Goal: Transaction & Acquisition: Purchase product/service

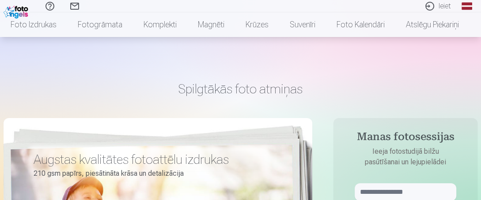
scroll to position [88, 0]
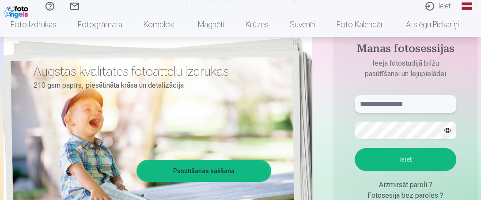
drag, startPoint x: 357, startPoint y: 103, endPoint x: 360, endPoint y: 109, distance: 6.9
click at [357, 104] on input "text" at bounding box center [404, 104] width 101 height 18
type input "*"
type input "**********"
click at [402, 160] on button "Ieiet" at bounding box center [404, 159] width 101 height 23
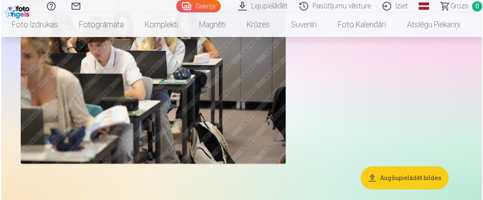
scroll to position [1779, 0]
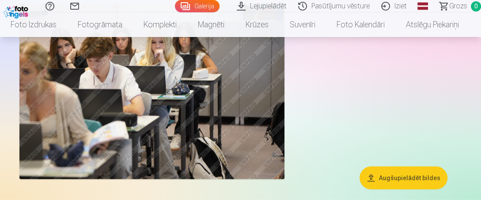
click at [266, 148] on img at bounding box center [151, 92] width 265 height 177
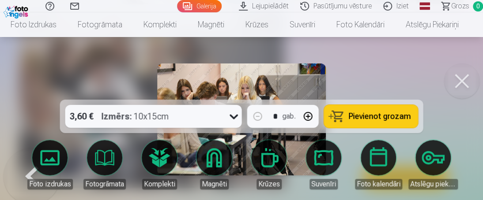
click at [465, 79] on button at bounding box center [461, 81] width 35 height 35
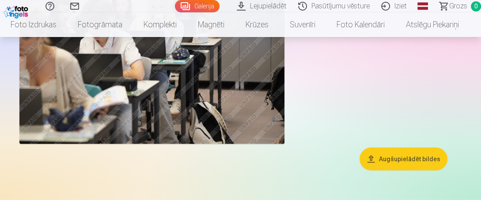
scroll to position [1772, 0]
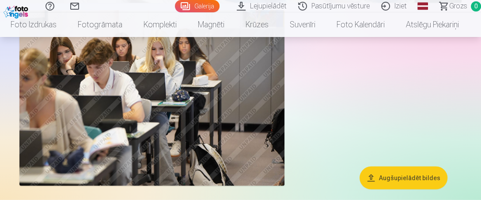
click at [398, 176] on button "Augšupielādēt bildes" at bounding box center [403, 178] width 88 height 23
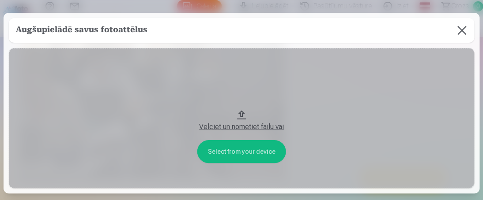
scroll to position [0, 0]
click at [457, 30] on button at bounding box center [461, 31] width 25 height 25
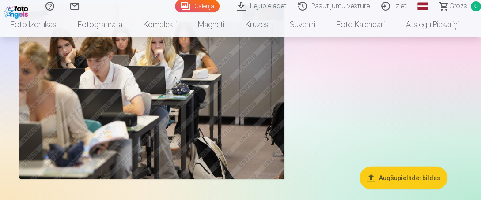
click at [151, 119] on img at bounding box center [151, 92] width 265 height 177
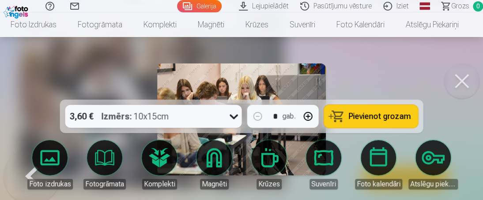
click at [465, 78] on button at bounding box center [461, 81] width 35 height 35
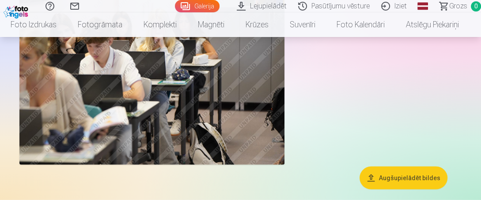
scroll to position [1772, 0]
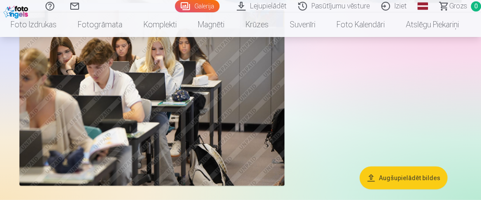
click at [378, 176] on button "Augšupielādēt bildes" at bounding box center [403, 178] width 88 height 23
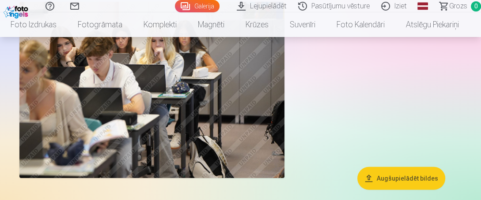
scroll to position [1779, 0]
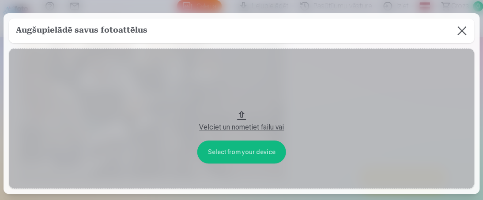
click at [241, 116] on button "Velciet un nometiet failu vai" at bounding box center [241, 119] width 465 height 140
click at [458, 31] on button at bounding box center [461, 31] width 25 height 25
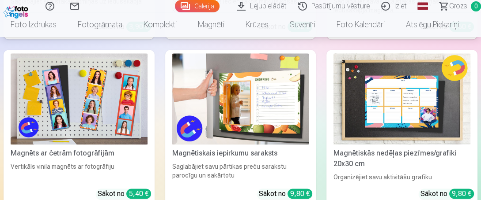
scroll to position [3103, 0]
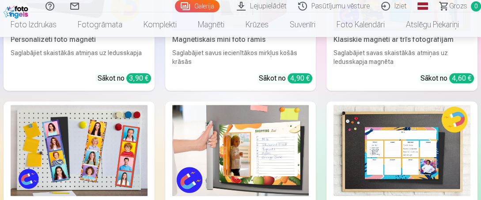
click at [213, 3] on link "Galerija" at bounding box center [197, 6] width 45 height 12
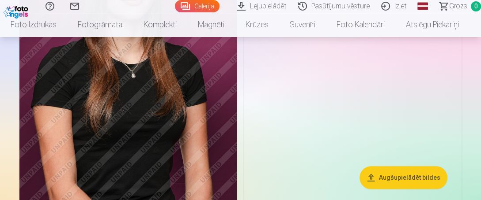
scroll to position [706, 0]
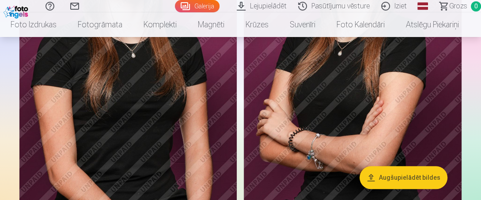
click at [441, 135] on img at bounding box center [353, 64] width 218 height 326
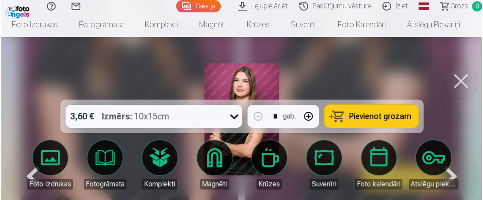
scroll to position [708, 0]
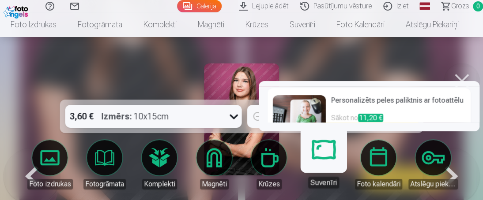
click at [296, 176] on div "Foto izdrukas Fotogrāmata Komplekti Magnēti Krūzes Suvenīri Foto kalendāri Atsl…" at bounding box center [242, 165] width 440 height 53
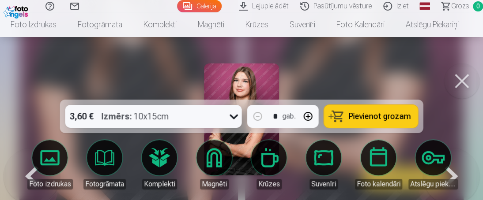
click at [369, 118] on span "Pievienot grozam" at bounding box center [380, 117] width 62 height 8
click at [460, 78] on button at bounding box center [461, 81] width 35 height 35
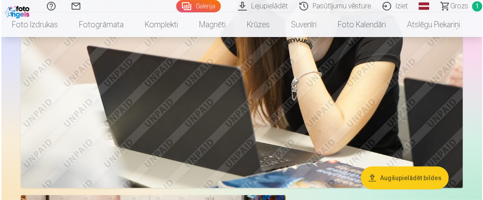
scroll to position [1589, 0]
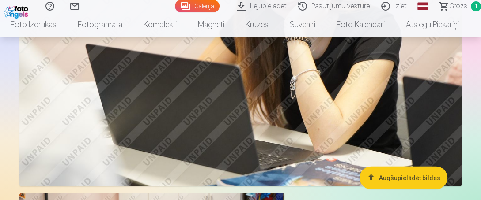
click at [349, 119] on img at bounding box center [240, 39] width 442 height 294
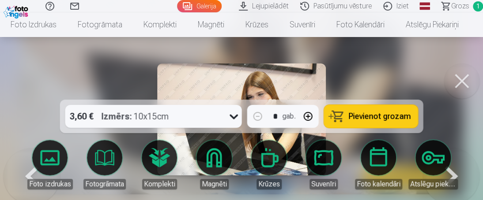
click at [398, 116] on span "Pievienot grozam" at bounding box center [380, 117] width 62 height 8
click at [461, 7] on span "Grozs" at bounding box center [460, 6] width 18 height 11
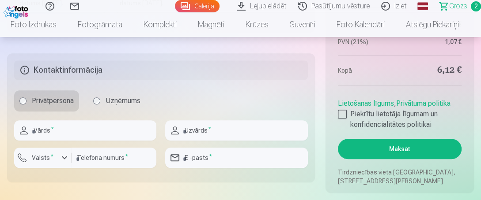
scroll to position [530, 0]
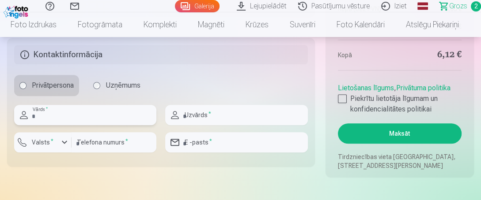
click at [42, 115] on input "text" at bounding box center [85, 115] width 142 height 20
type input "*****"
type input "*******"
type input "********"
type input "**********"
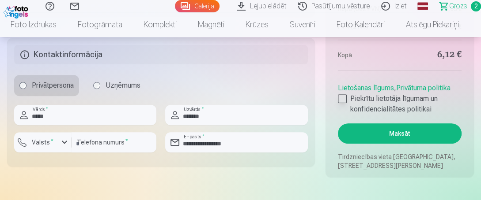
click at [342, 97] on div at bounding box center [342, 98] width 9 height 9
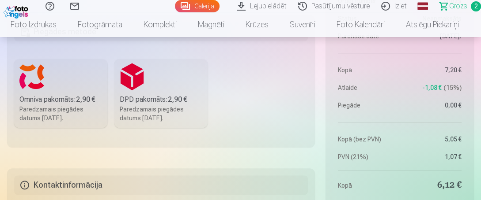
scroll to position [397, 0]
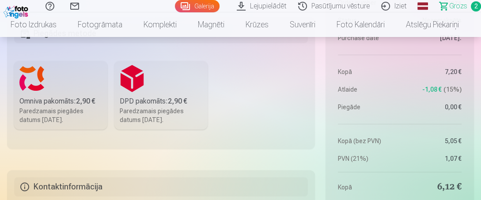
click at [64, 88] on label "Omniva pakomāts : 2,90 € Paredzamais piegādes datums 25.10.2025." at bounding box center [60, 95] width 93 height 69
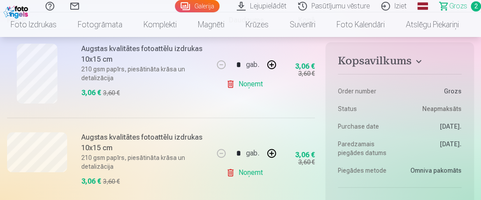
scroll to position [221, 0]
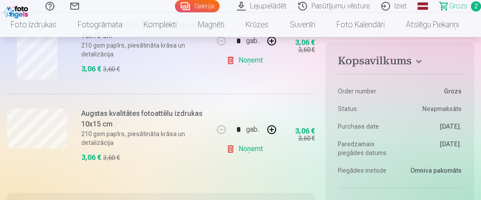
click at [253, 61] on link "Noņemt" at bounding box center [246, 61] width 40 height 18
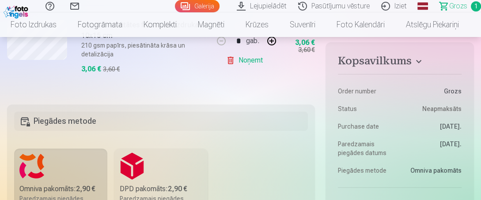
click at [257, 61] on link "Noņemt" at bounding box center [246, 61] width 40 height 18
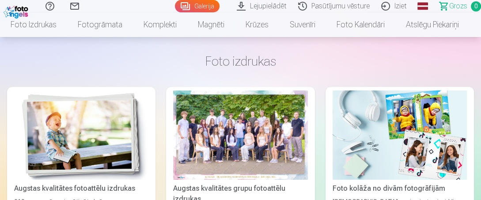
click at [402, 5] on link "Iziet" at bounding box center [394, 6] width 37 height 12
